Goal: Task Accomplishment & Management: Manage account settings

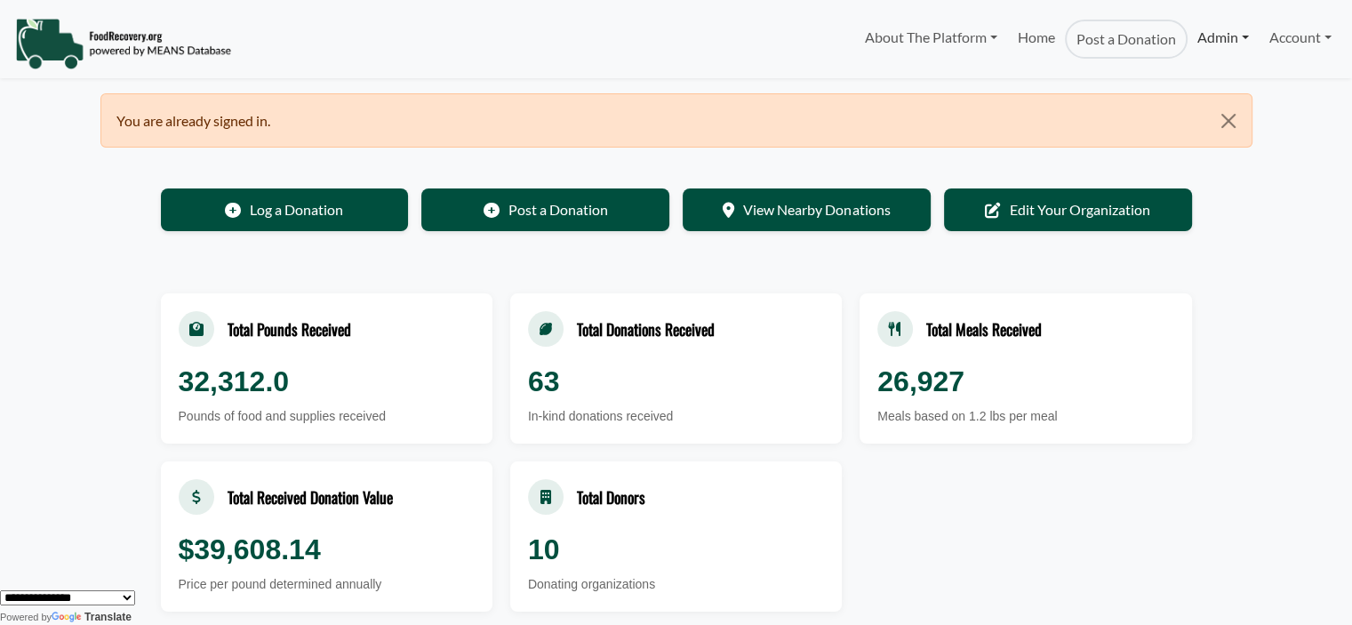
click at [1221, 35] on link "Admin" at bounding box center [1223, 38] width 71 height 36
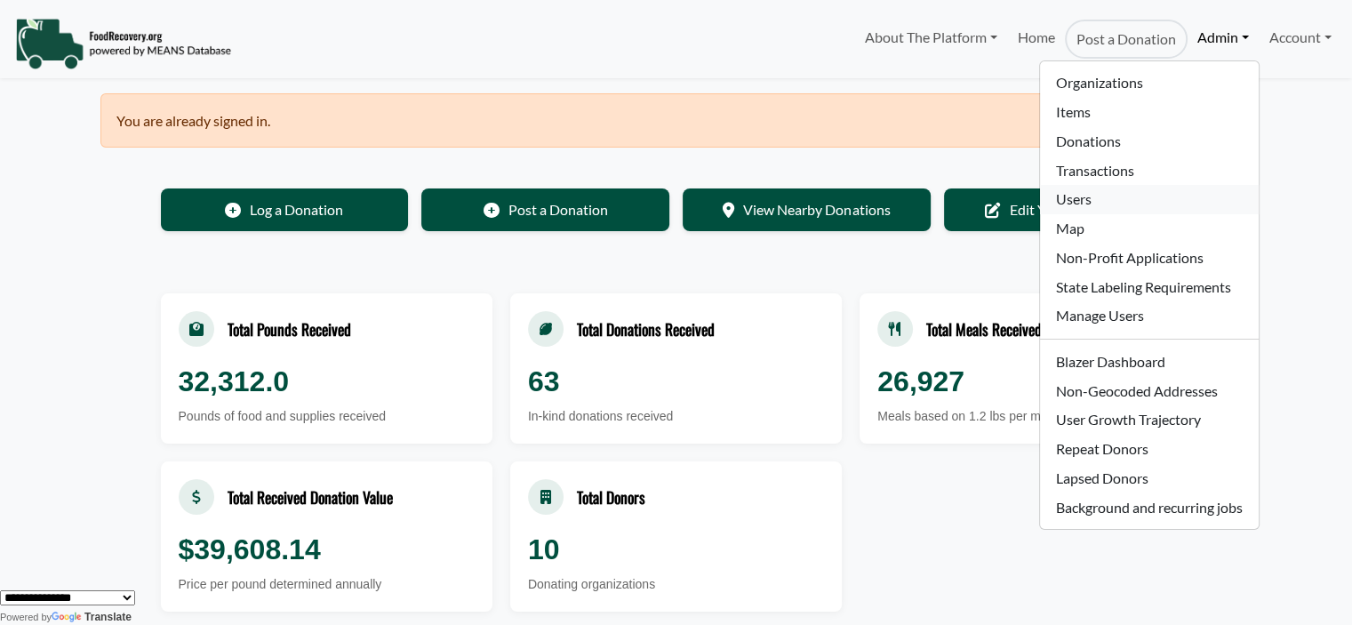
click at [1074, 209] on link "Users" at bounding box center [1149, 199] width 218 height 29
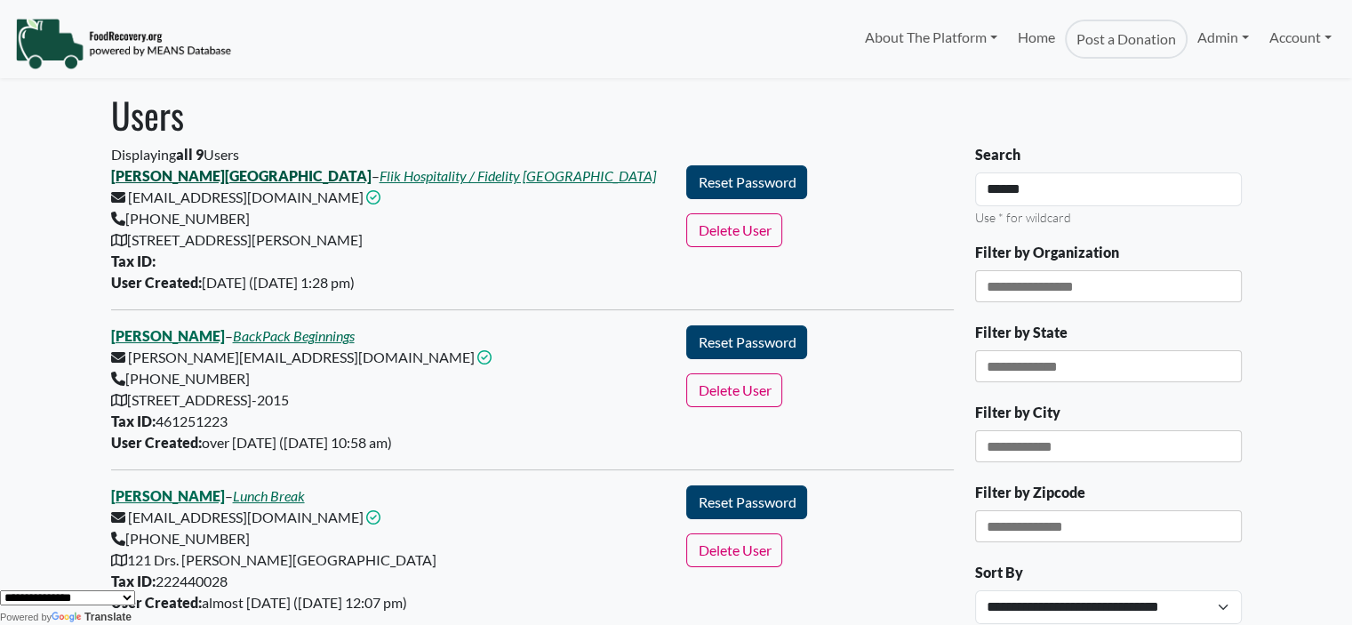
click at [161, 168] on link "[PERSON_NAME][GEOGRAPHIC_DATA]" at bounding box center [241, 175] width 260 height 17
